Goal: Check status: Check status

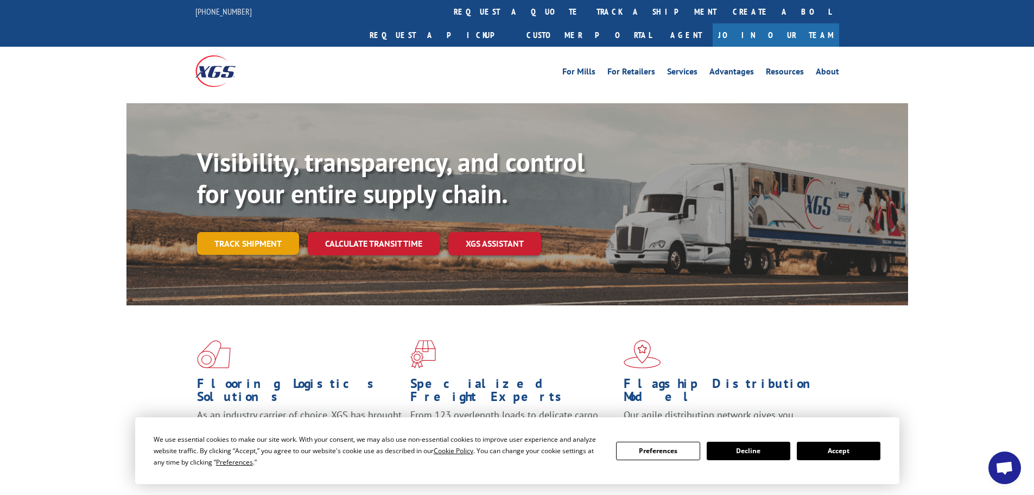
click at [250, 232] on link "Track shipment" at bounding box center [248, 243] width 102 height 23
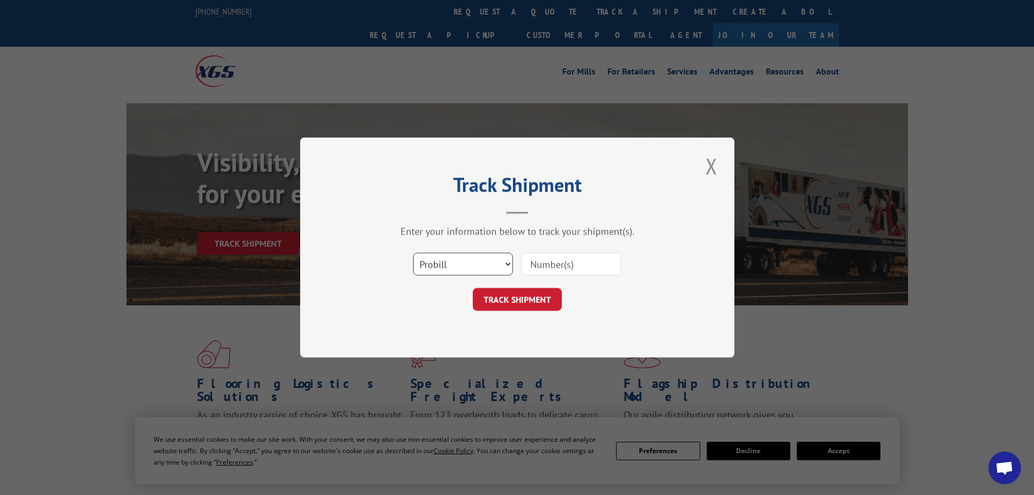
drag, startPoint x: 454, startPoint y: 263, endPoint x: 448, endPoint y: 271, distance: 10.1
click at [454, 263] on select "Select category... Probill BOL PO" at bounding box center [463, 263] width 100 height 23
select select "bol"
click at [413, 252] on select "Select category... Probill BOL PO" at bounding box center [463, 263] width 100 height 23
click at [539, 262] on input at bounding box center [571, 263] width 100 height 23
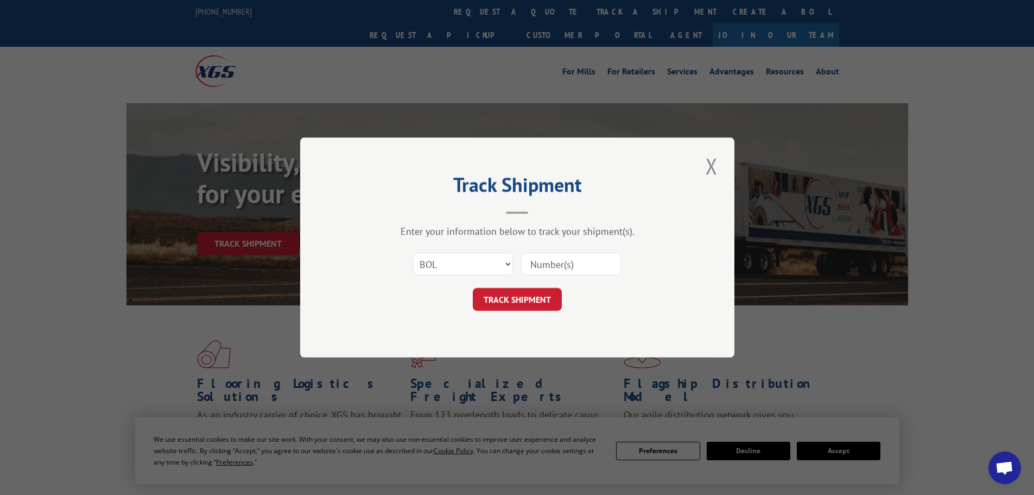
paste input "17225326"
type input "17225326"
click at [530, 298] on button "TRACK SHIPMENT" at bounding box center [517, 299] width 89 height 23
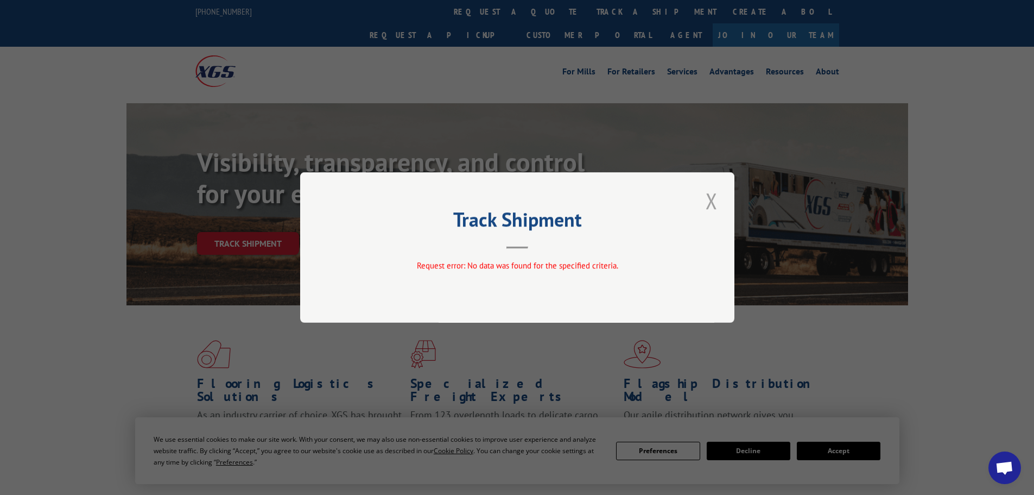
click at [708, 202] on button "Close modal" at bounding box center [711, 201] width 18 height 30
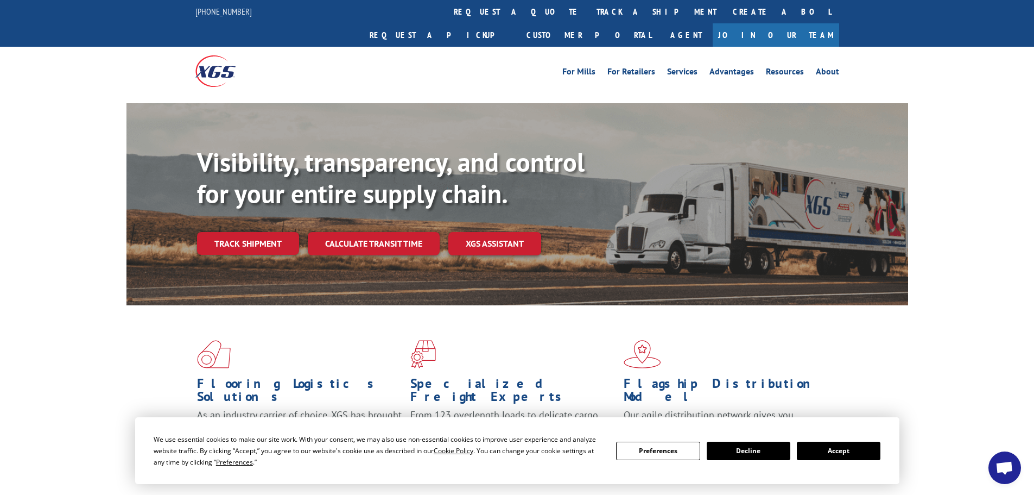
click at [766, 452] on button "Decline" at bounding box center [749, 450] width 84 height 18
